Goal: Task Accomplishment & Management: Manage account settings

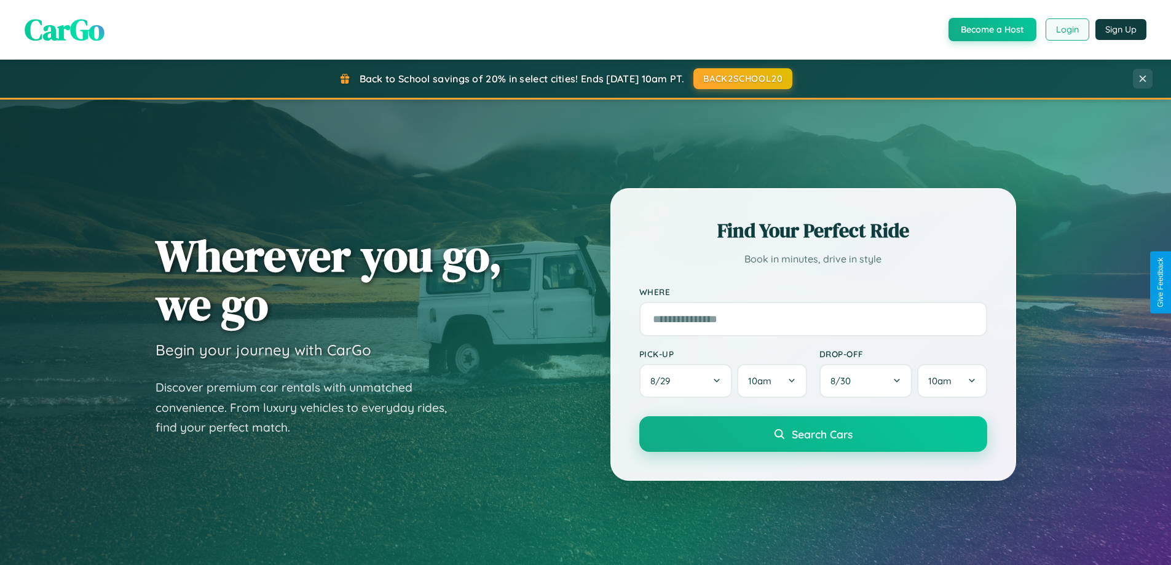
click at [1067, 30] on button "Login" at bounding box center [1068, 29] width 44 height 22
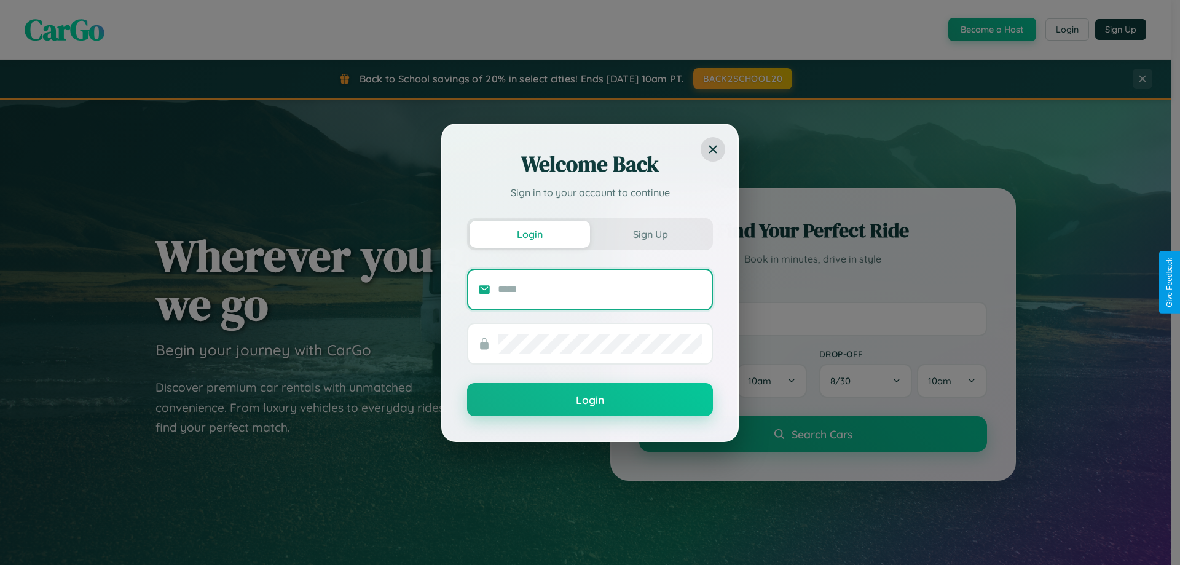
click at [600, 289] on input "text" at bounding box center [600, 290] width 204 height 20
type input "**********"
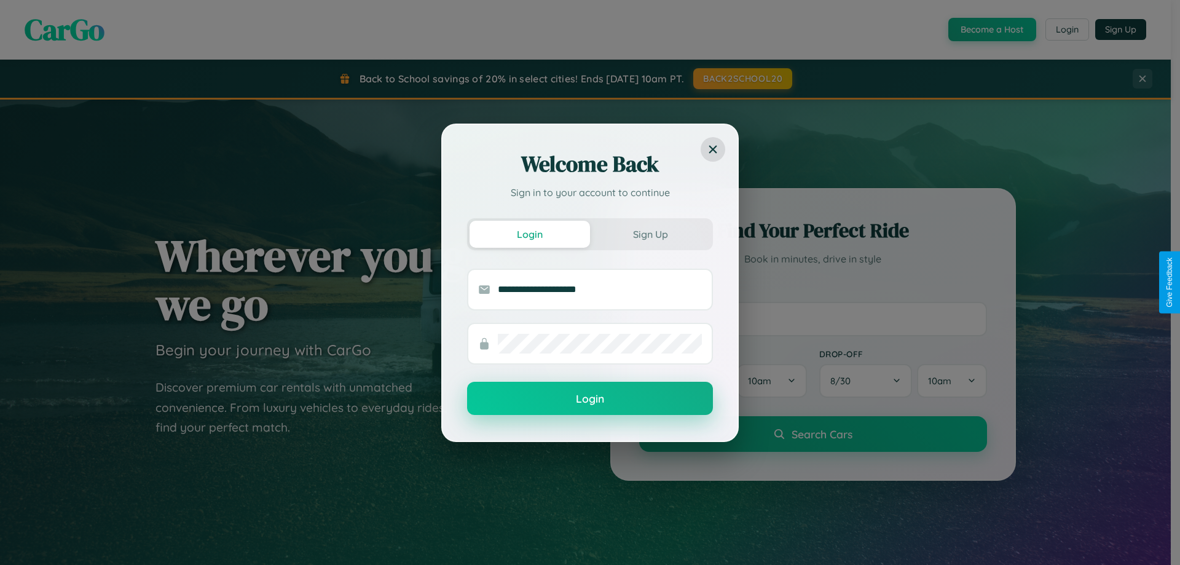
click at [590, 399] on button "Login" at bounding box center [590, 398] width 246 height 33
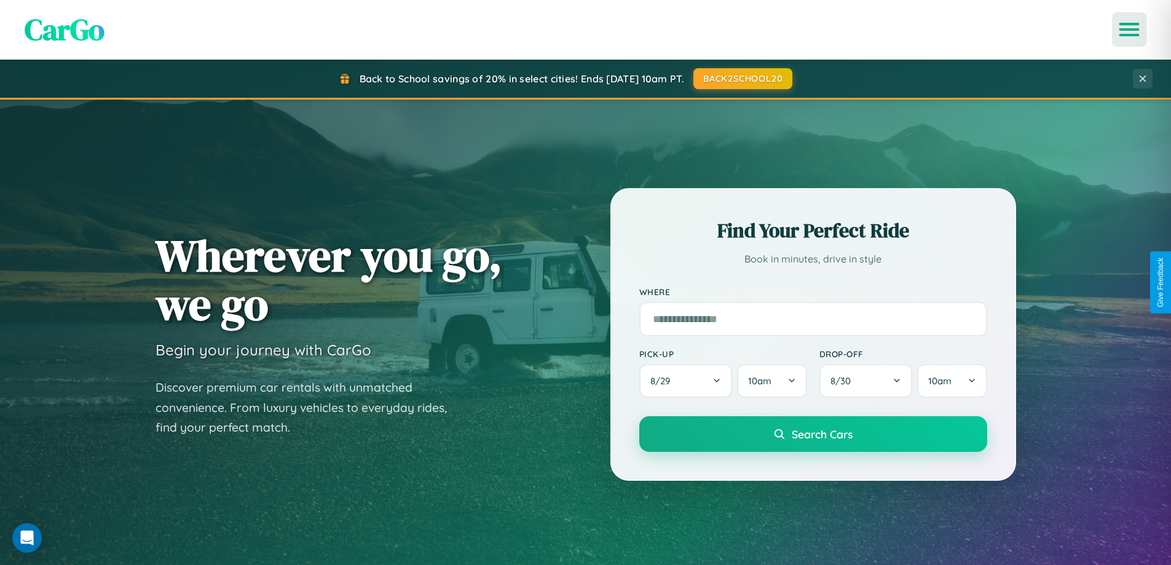
click at [1129, 30] on icon "Open menu" at bounding box center [1130, 29] width 18 height 11
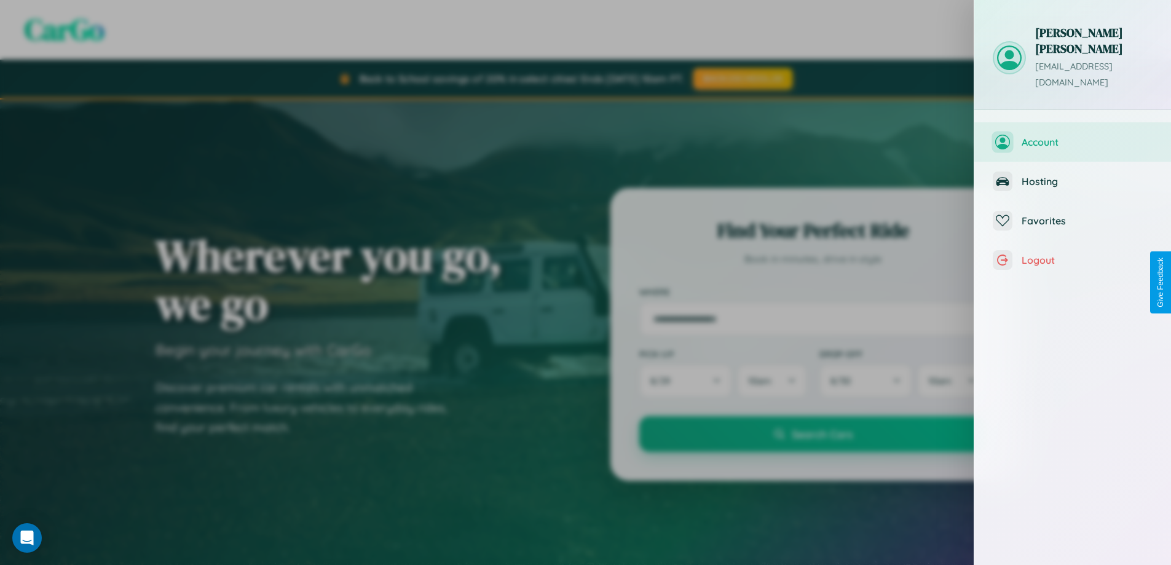
click at [1073, 136] on span "Account" at bounding box center [1087, 142] width 131 height 12
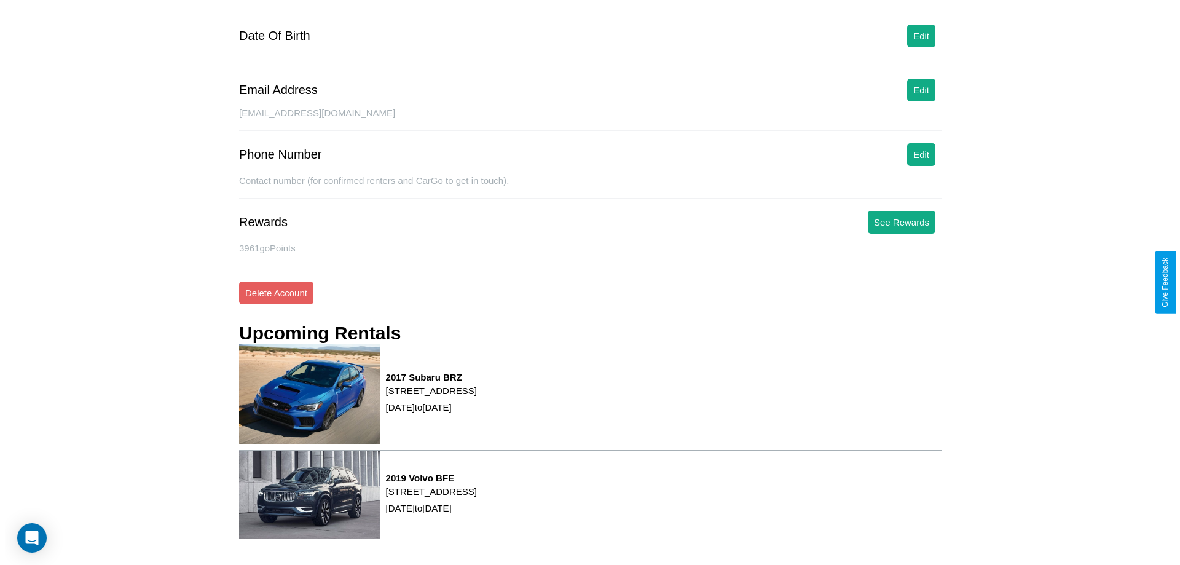
scroll to position [156, 0]
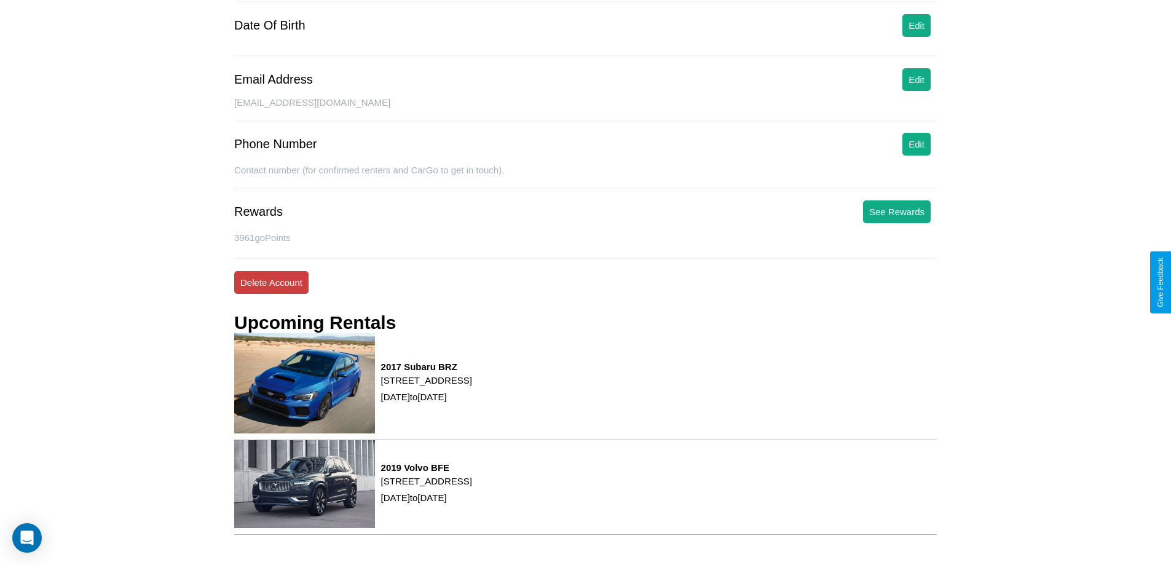
click at [271, 282] on button "Delete Account" at bounding box center [271, 282] width 74 height 23
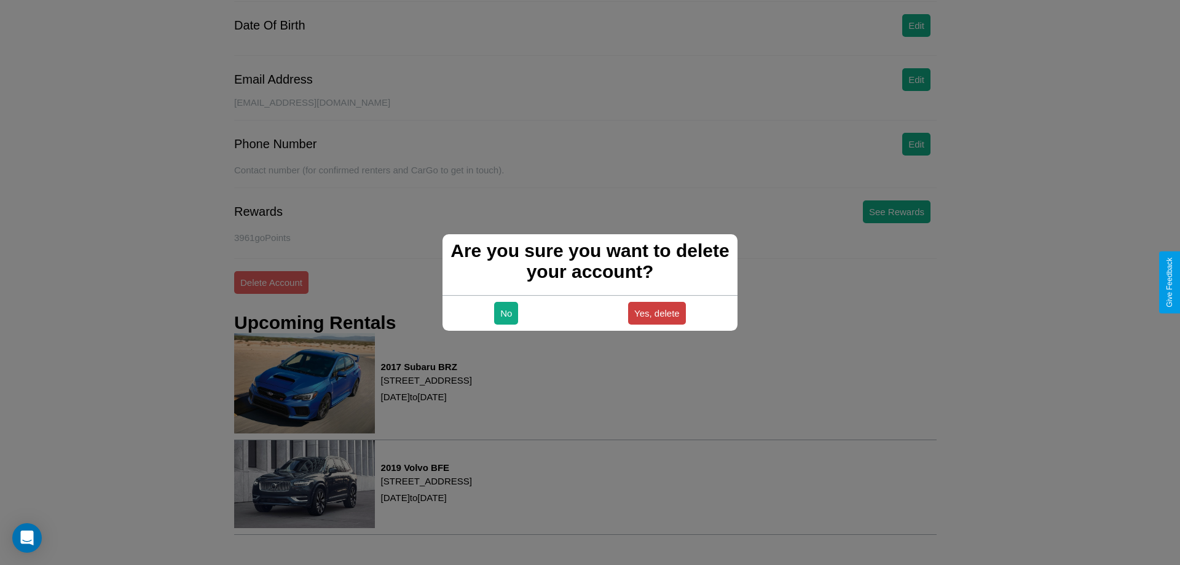
click at [657, 313] on button "Yes, delete" at bounding box center [657, 313] width 58 height 23
